Goal: Navigation & Orientation: Find specific page/section

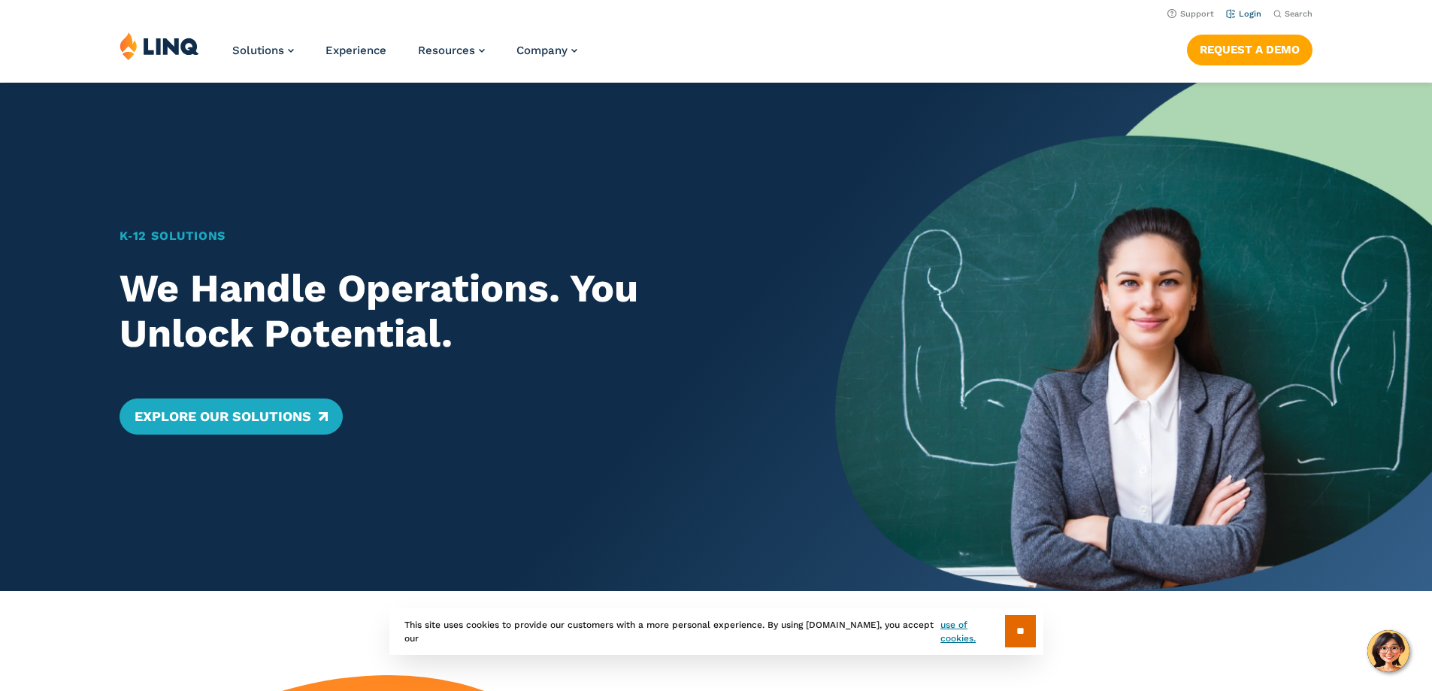
click at [1239, 12] on link "Login" at bounding box center [1243, 14] width 35 height 10
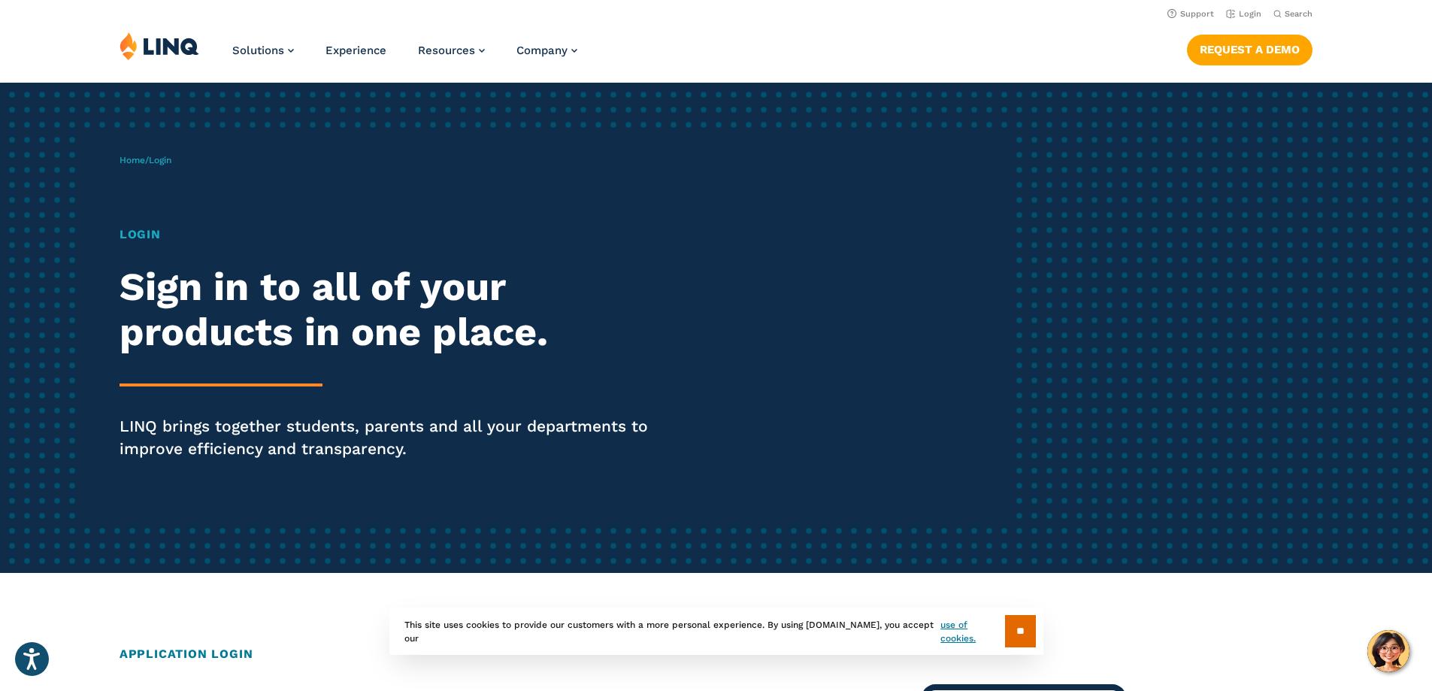
click at [135, 235] on h1 "Login" at bounding box center [396, 235] width 552 height 18
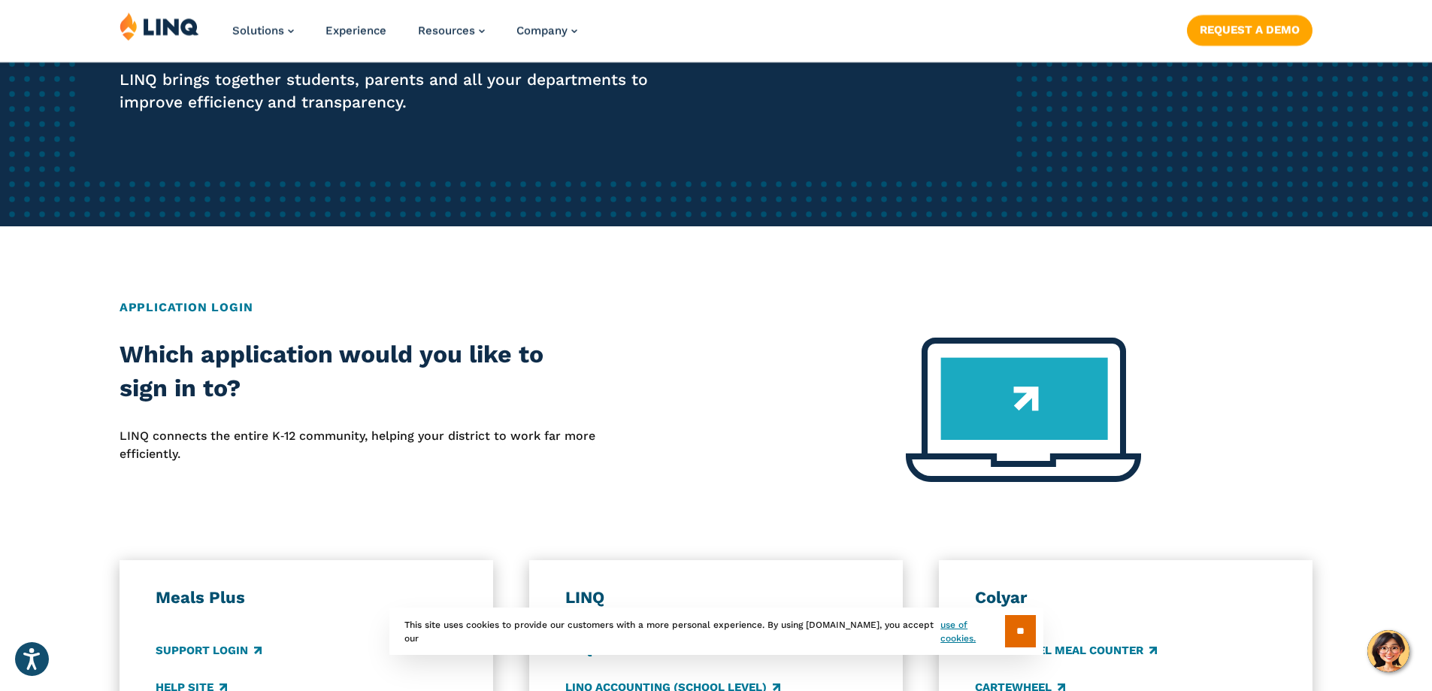
scroll to position [451, 0]
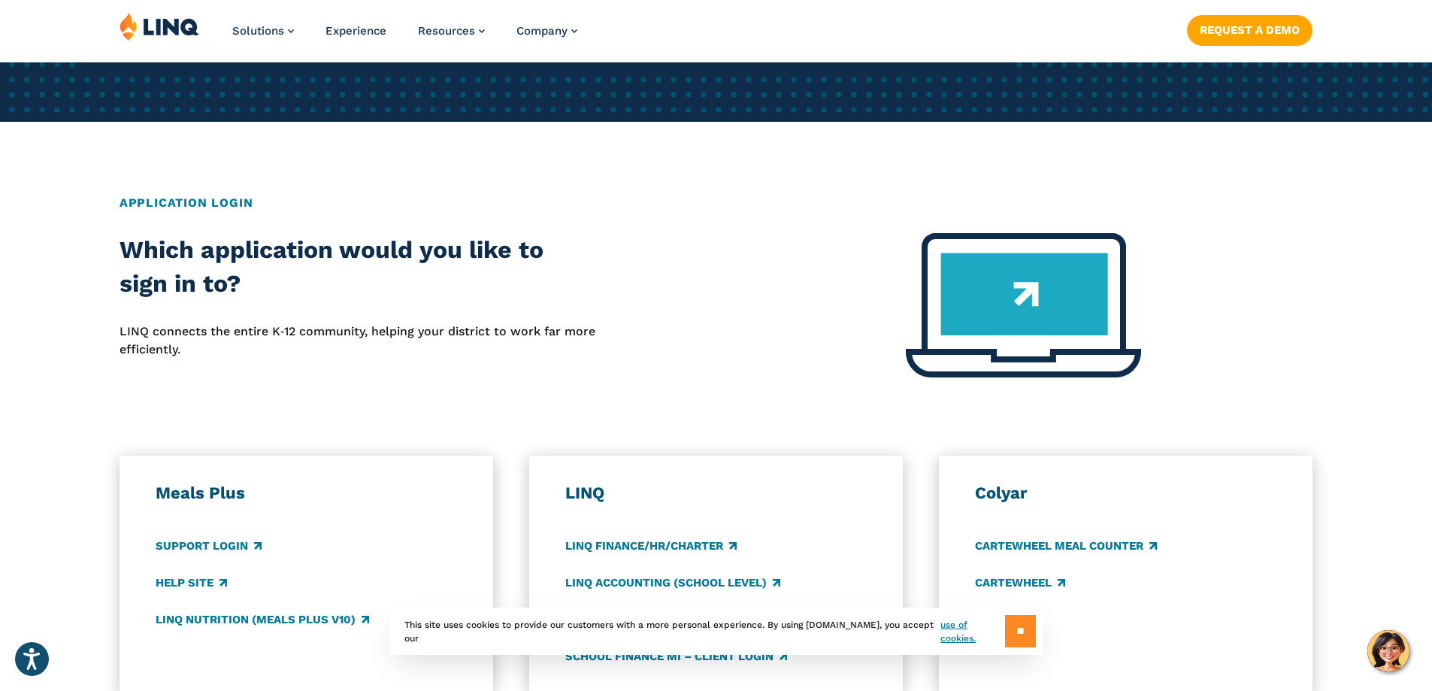
click at [1011, 641] on input "**" at bounding box center [1020, 631] width 31 height 32
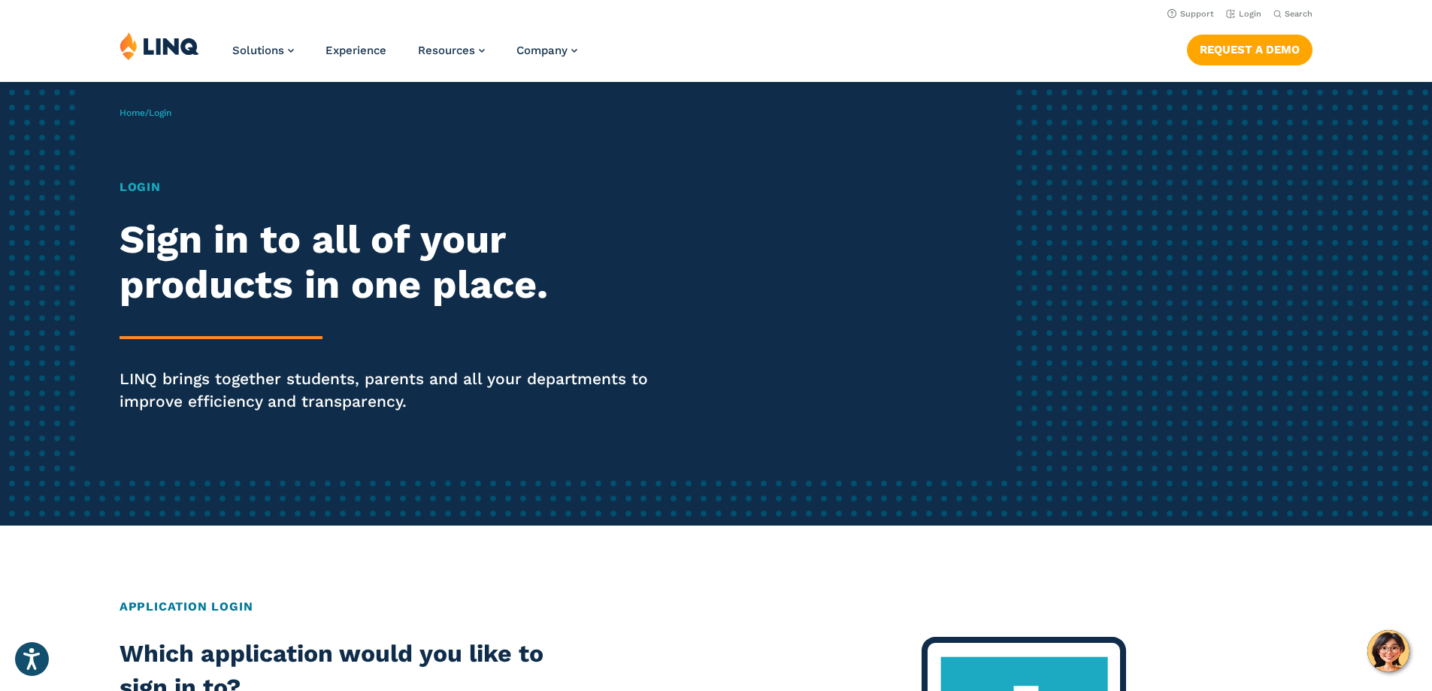
scroll to position [0, 0]
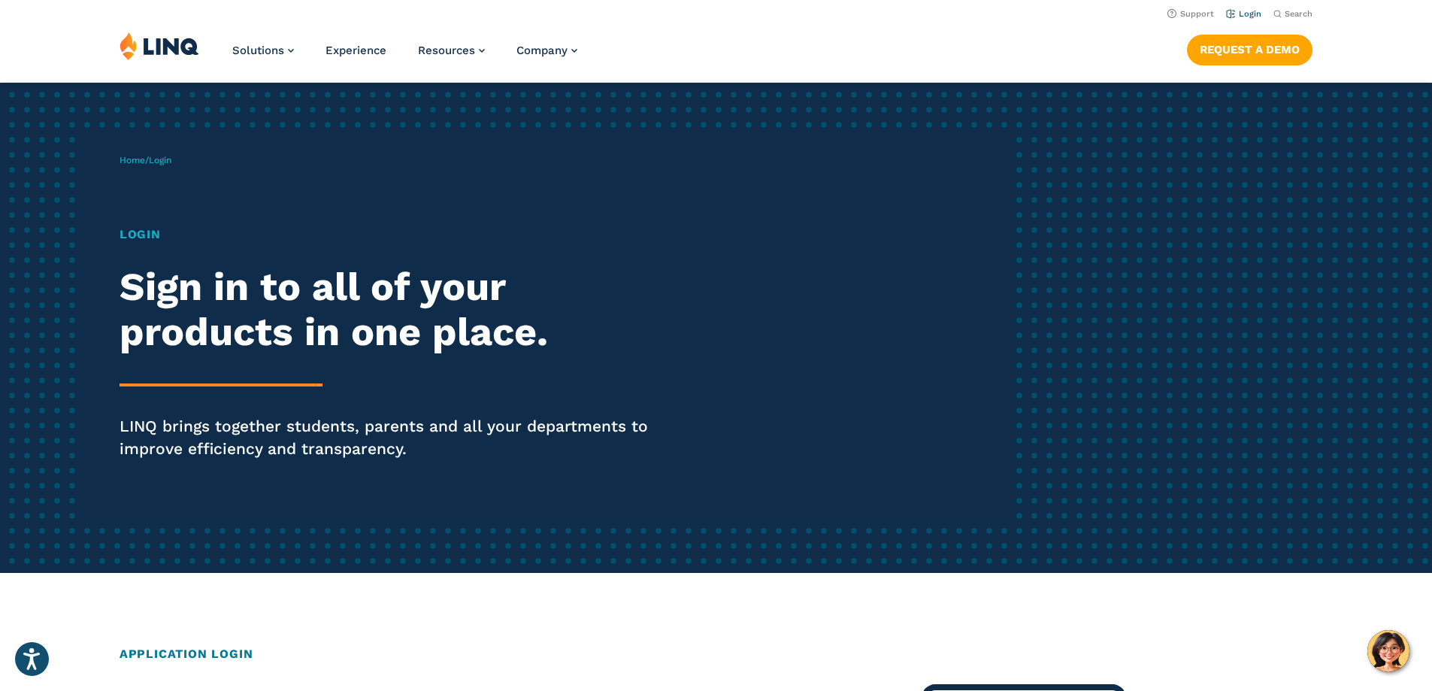
click at [1246, 16] on link "Login" at bounding box center [1243, 14] width 35 height 10
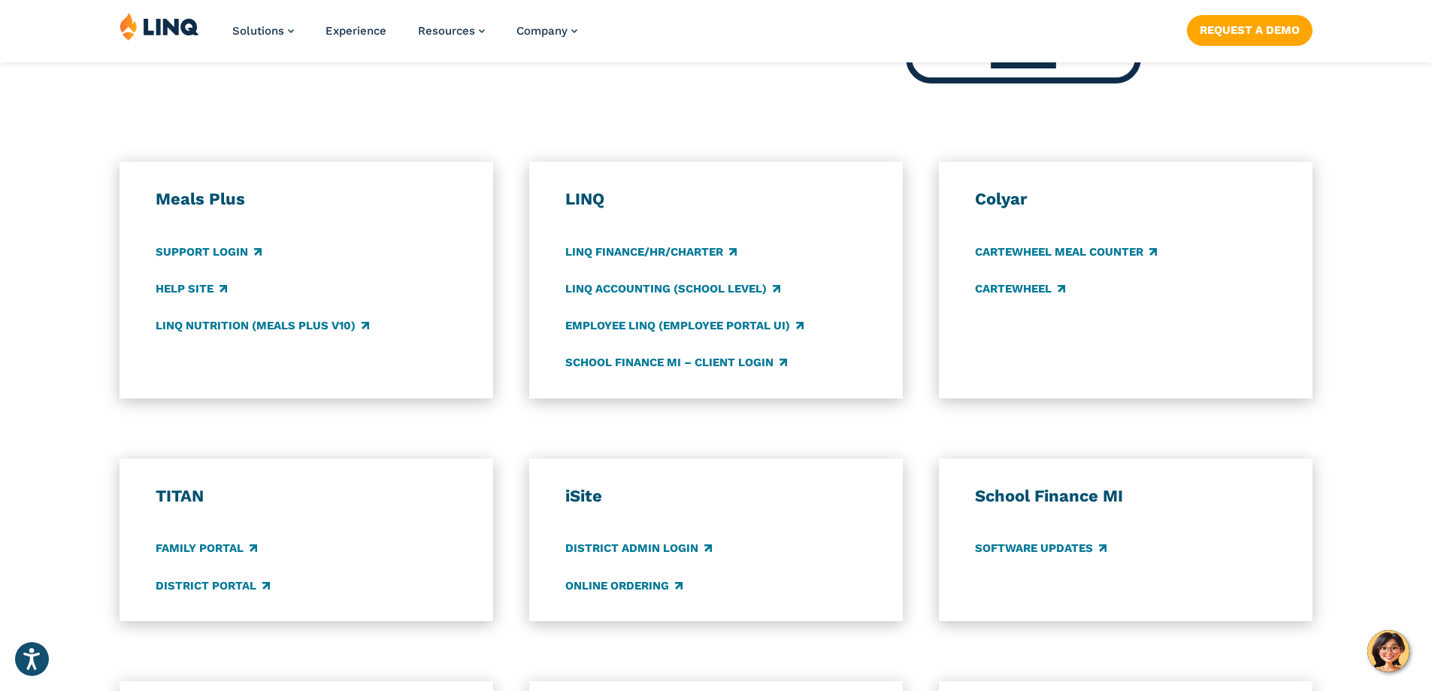
scroll to position [752, 0]
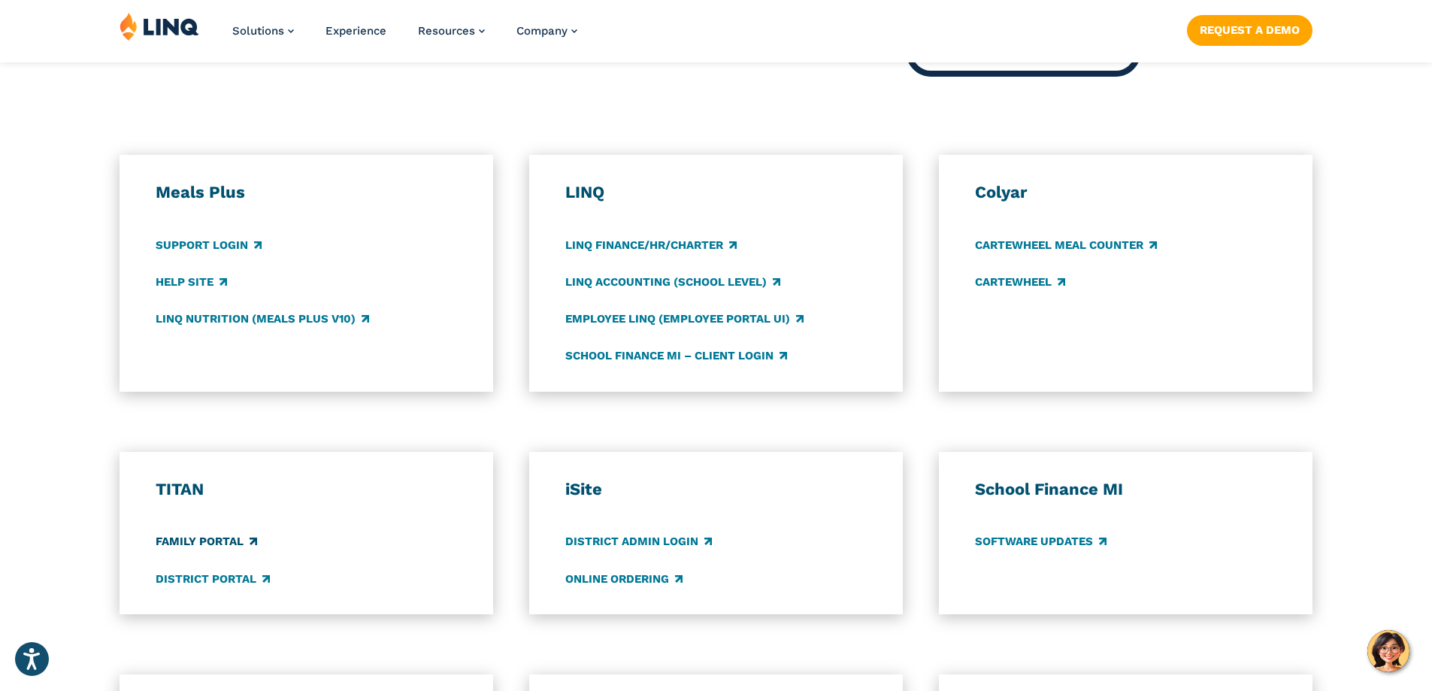
click at [223, 544] on link "Family Portal" at bounding box center [207, 542] width 102 height 17
click at [238, 580] on link "District Portal" at bounding box center [213, 579] width 114 height 17
click at [210, 542] on link "Family Portal" at bounding box center [207, 542] width 102 height 17
